Goal: Use online tool/utility: Utilize a website feature to perform a specific function

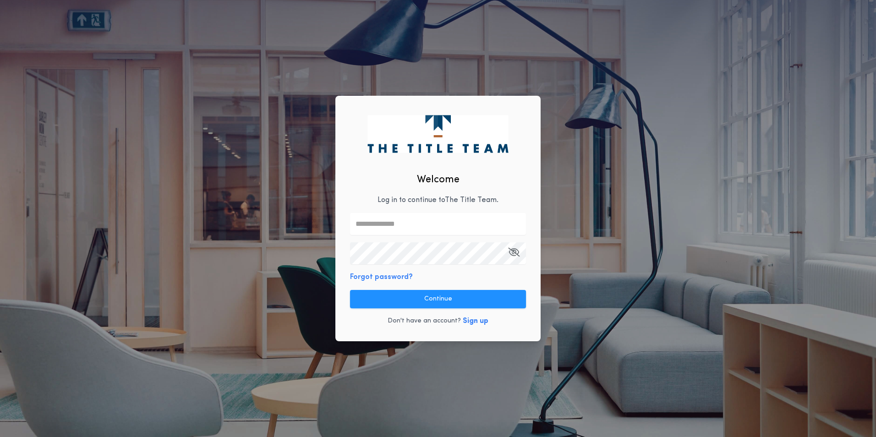
click at [390, 222] on input "text" at bounding box center [438, 224] width 176 height 22
type input "**********"
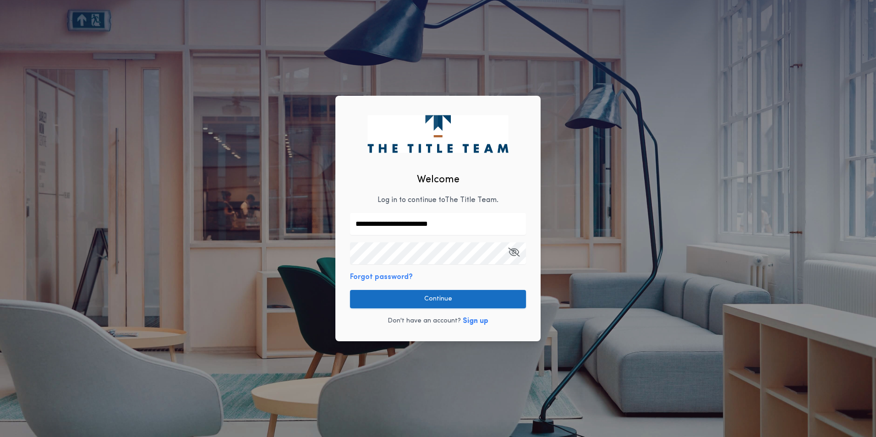
click at [429, 298] on button "Continue" at bounding box center [438, 299] width 176 height 18
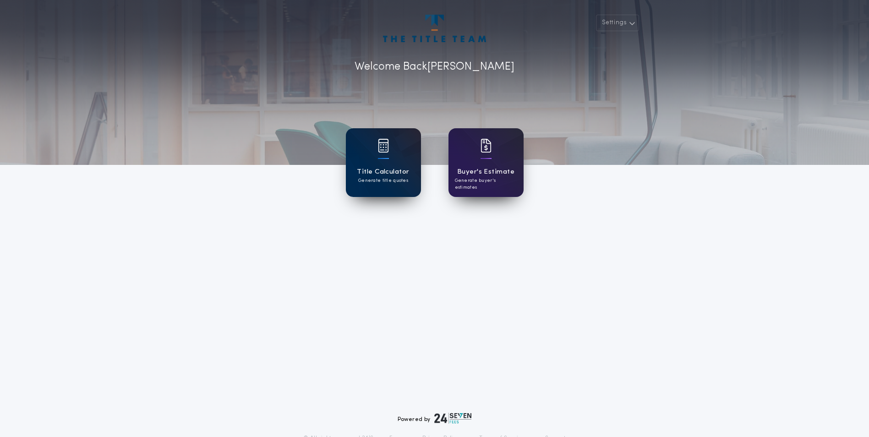
click at [389, 172] on h1 "Title Calculator" at bounding box center [383, 172] width 52 height 11
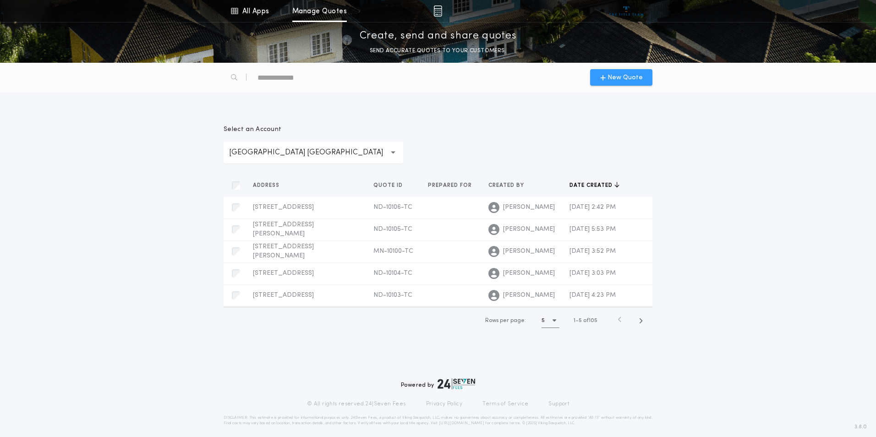
click at [616, 74] on span "New Quote" at bounding box center [624, 78] width 35 height 10
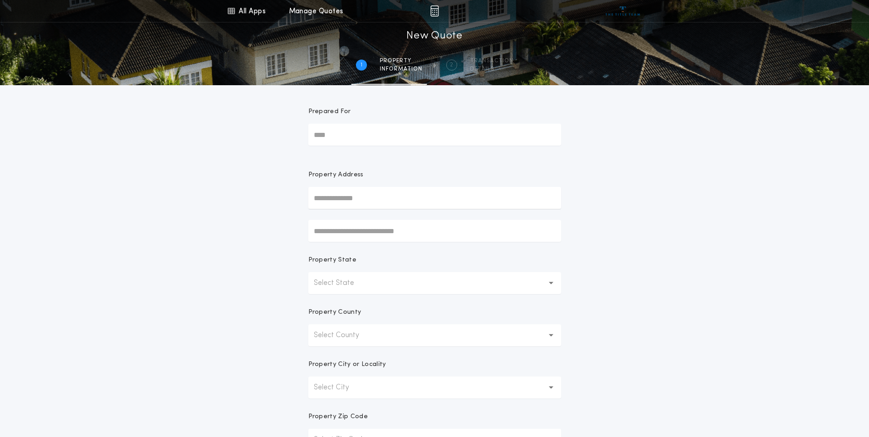
click at [342, 196] on input "text" at bounding box center [434, 198] width 253 height 22
type input "**********"
click at [373, 219] on button "[STREET_ADDRESS]" at bounding box center [434, 216] width 253 height 14
drag, startPoint x: 780, startPoint y: 184, endPoint x: 823, endPoint y: 202, distance: 46.4
click at [780, 184] on div "**********" at bounding box center [434, 262] width 869 height 524
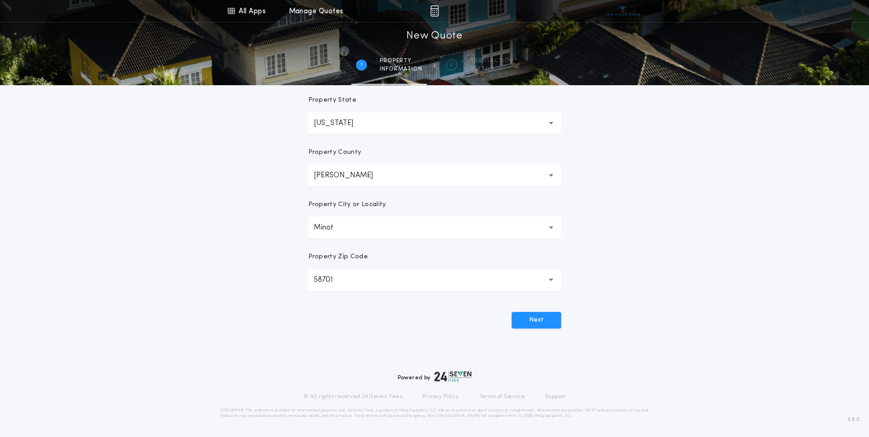
scroll to position [158, 0]
click at [756, 235] on div "**********" at bounding box center [434, 104] width 869 height 524
click at [540, 326] on button "Next" at bounding box center [536, 322] width 49 height 16
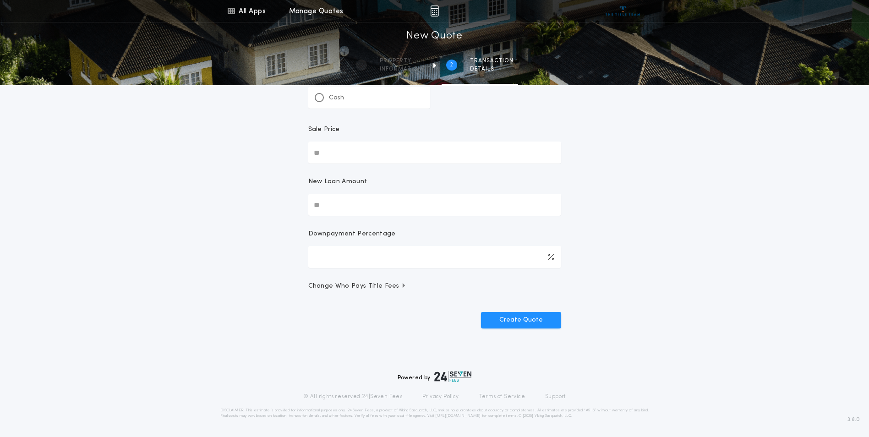
scroll to position [0, 0]
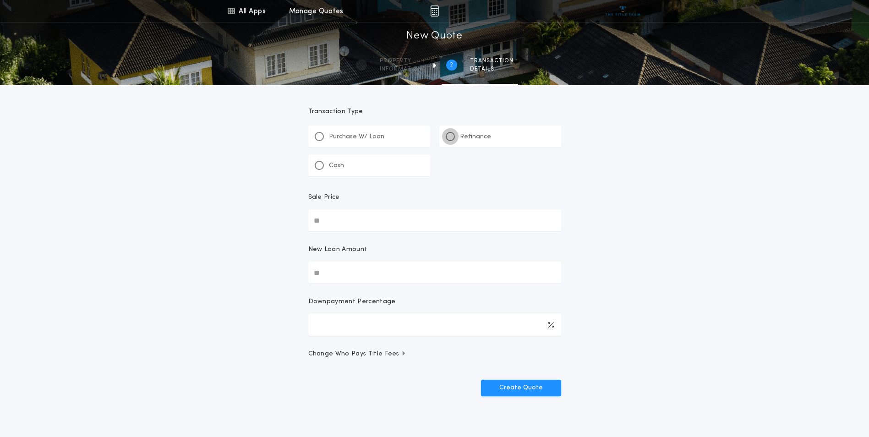
click at [453, 135] on div at bounding box center [450, 136] width 9 height 9
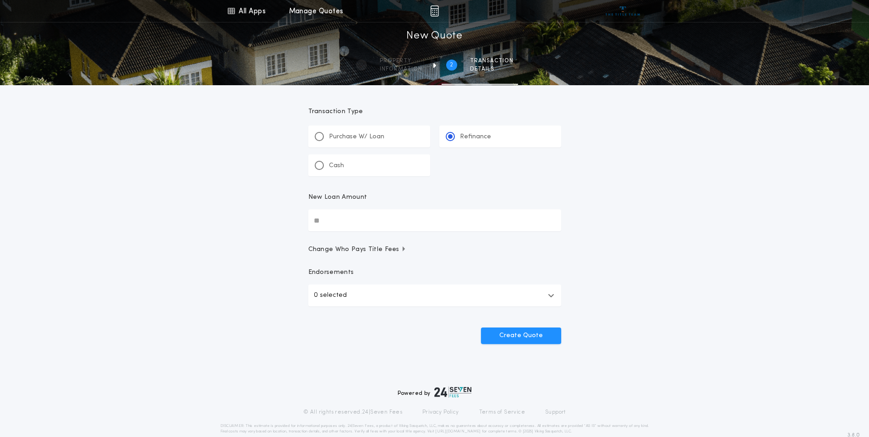
click at [343, 222] on input "New Loan Amount" at bounding box center [434, 220] width 253 height 22
type input "********"
click at [642, 219] on div "All Apps Title Calculator Buyer's Estimate Menu All Apps Manage Quotes 2 /2 New…" at bounding box center [434, 189] width 869 height 379
click at [551, 296] on icon "button" at bounding box center [551, 295] width 6 height 7
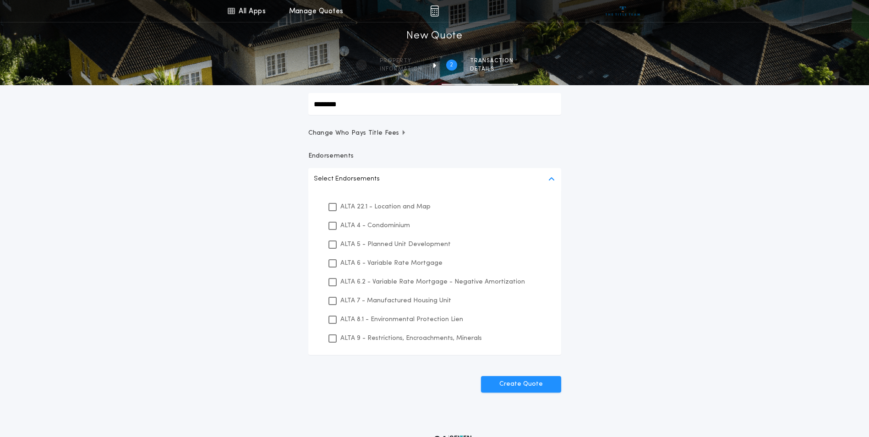
scroll to position [122, 0]
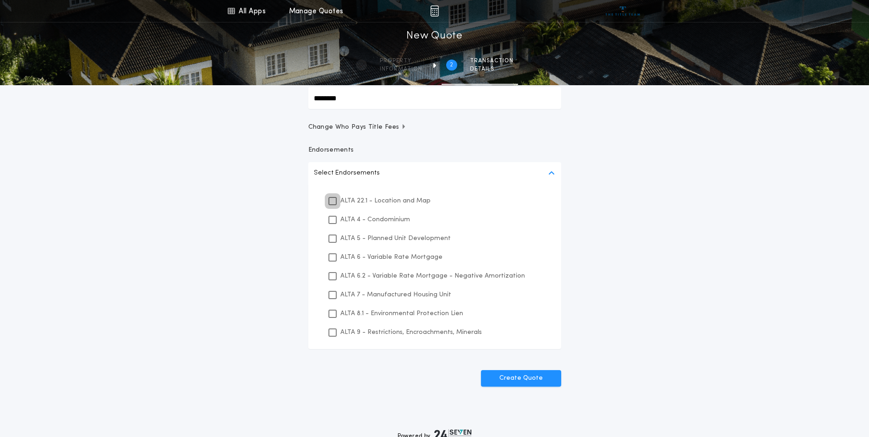
click at [330, 198] on icon at bounding box center [332, 201] width 5 height 6
click at [334, 311] on icon at bounding box center [332, 314] width 5 height 6
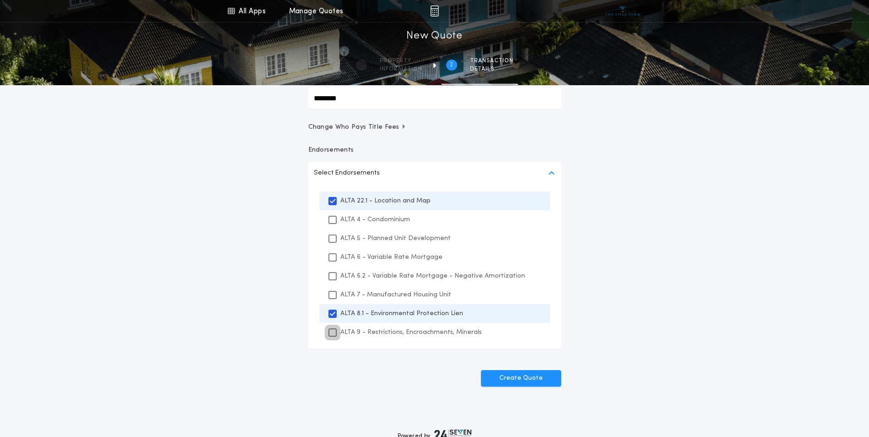
click at [333, 334] on icon at bounding box center [332, 332] width 5 height 6
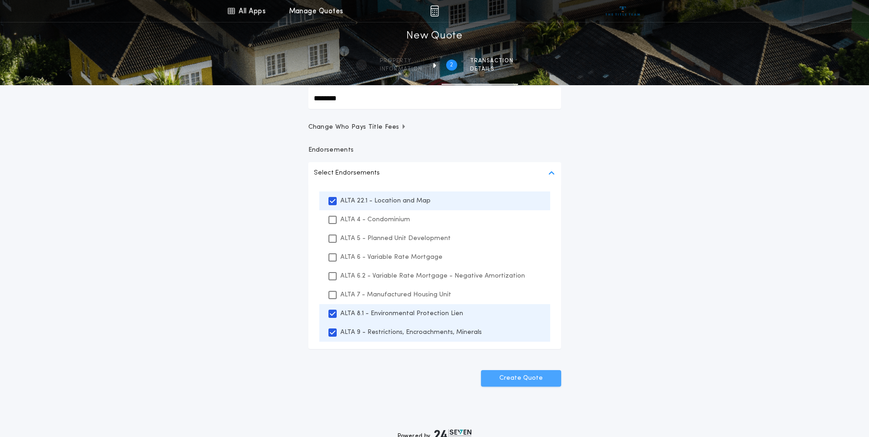
click at [505, 378] on button "Create Quote" at bounding box center [521, 378] width 80 height 16
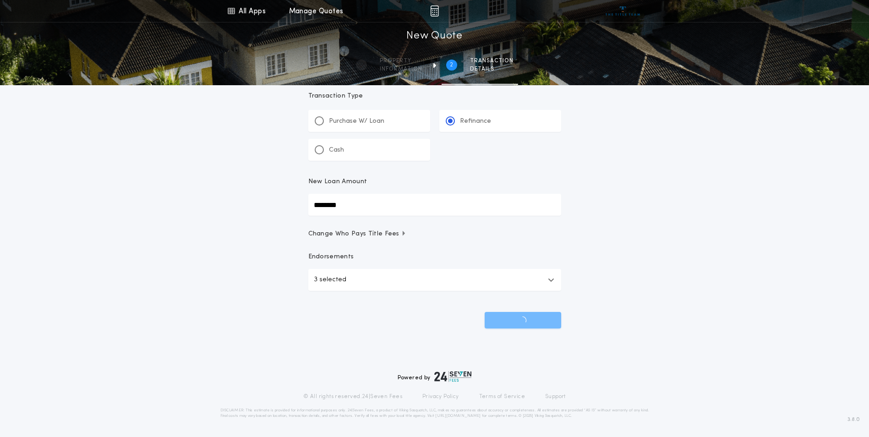
scroll to position [16, 0]
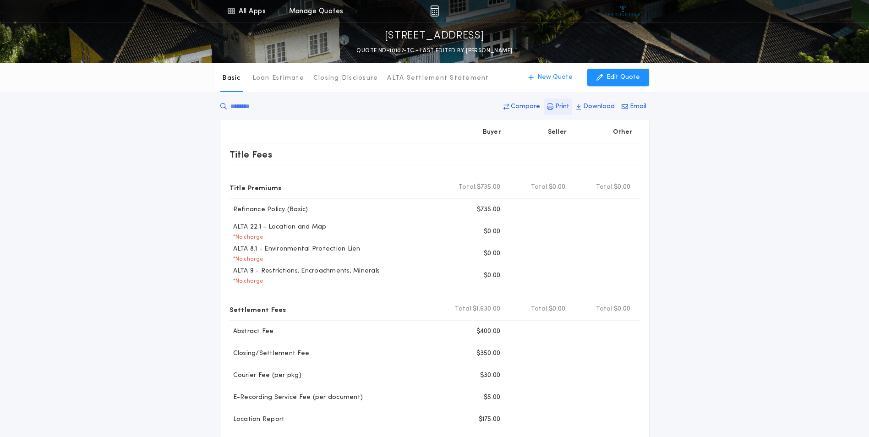
click at [567, 105] on p "Print" at bounding box center [562, 106] width 14 height 9
